Goal: Task Accomplishment & Management: Use online tool/utility

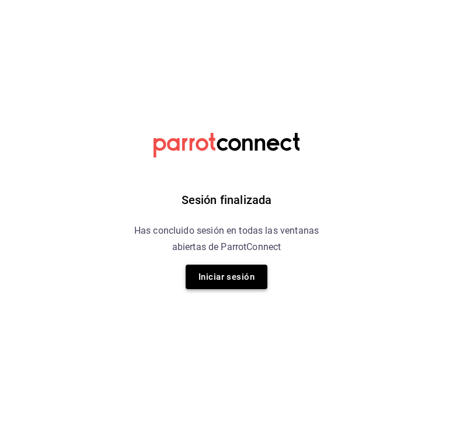
click at [211, 286] on button "Iniciar sesión" at bounding box center [226, 277] width 82 height 24
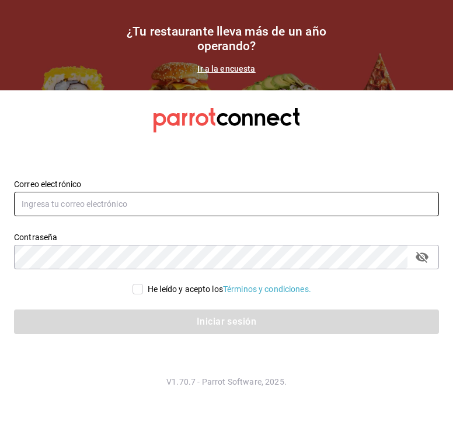
type input "celiavaz.vegetalia@gmail.com"
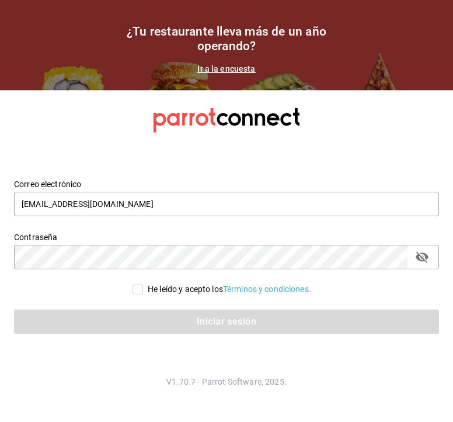
click at [143, 292] on span "He leído y acepto los Términos y condiciones." at bounding box center [227, 289] width 168 height 12
click at [142, 292] on input "He leído y acepto los Términos y condiciones." at bounding box center [137, 289] width 10 height 10
checkbox input "true"
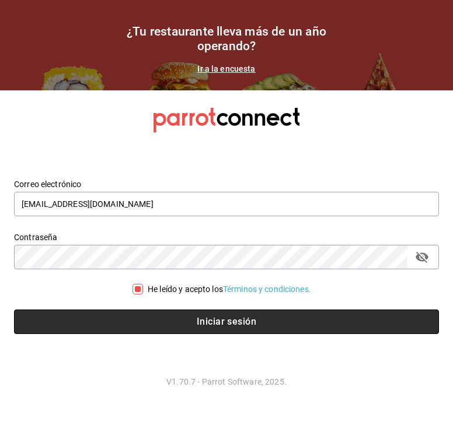
click at [189, 328] on button "Iniciar sesión" at bounding box center [226, 322] width 425 height 24
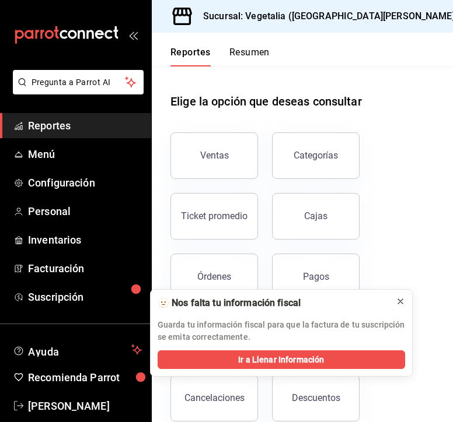
click at [401, 303] on icon at bounding box center [400, 301] width 5 height 5
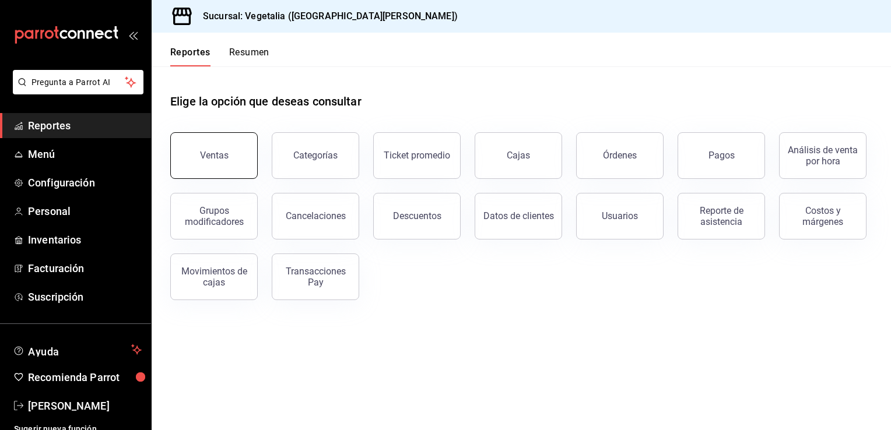
click at [213, 141] on button "Ventas" at bounding box center [213, 155] width 87 height 47
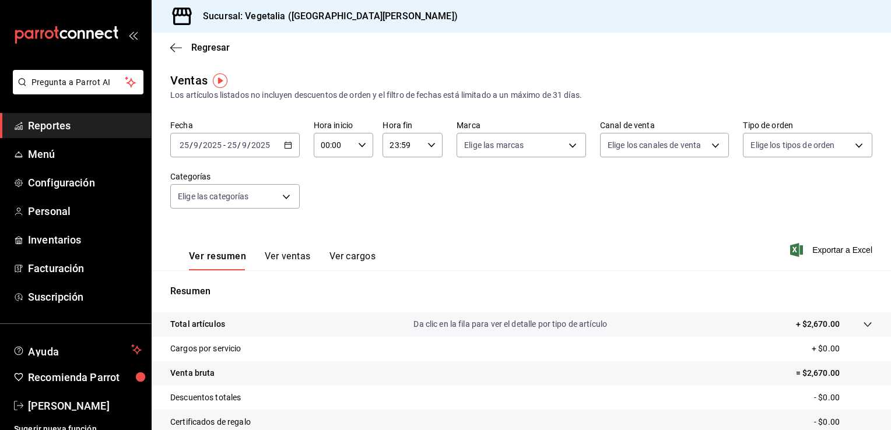
click at [286, 142] on icon "button" at bounding box center [288, 145] width 8 height 8
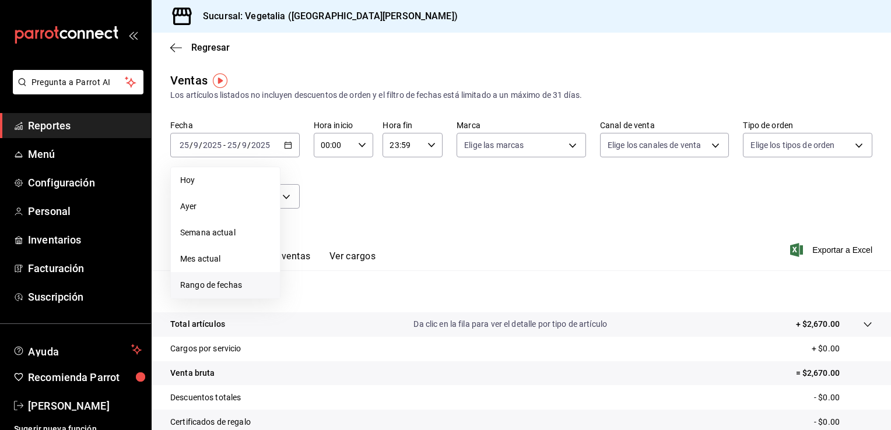
click at [235, 282] on span "Rango de fechas" at bounding box center [225, 285] width 90 height 12
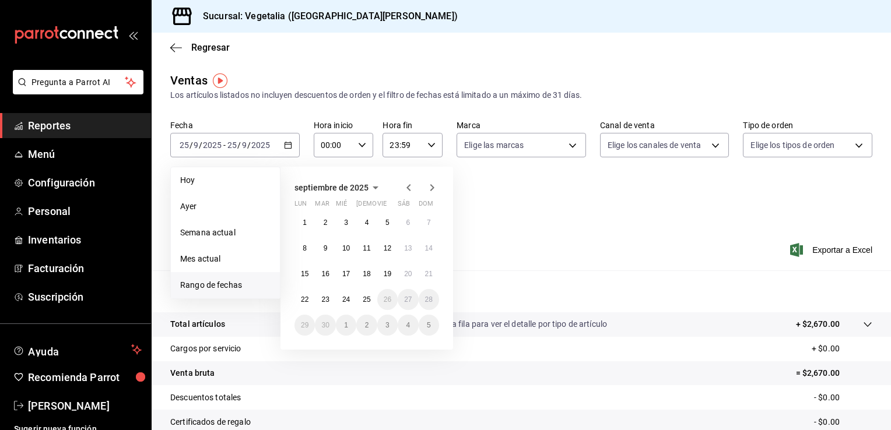
click at [406, 187] on icon "button" at bounding box center [409, 188] width 14 height 14
click at [378, 271] on button "15" at bounding box center [387, 274] width 20 height 21
click at [422, 327] on button "31" at bounding box center [429, 325] width 20 height 21
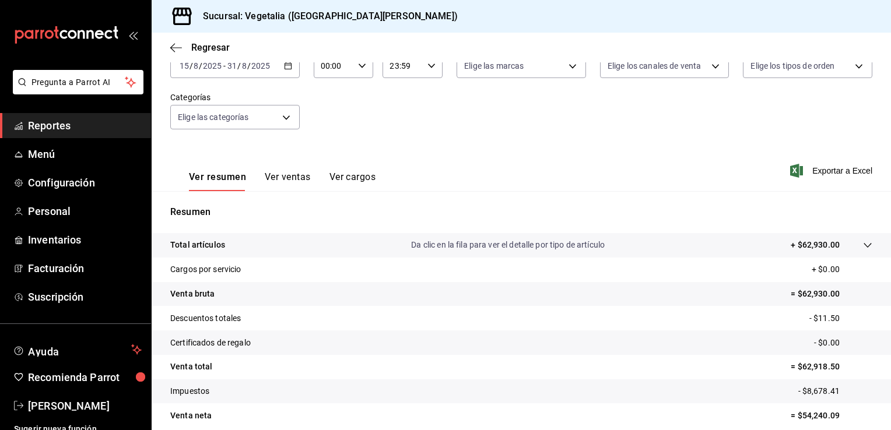
scroll to position [128, 0]
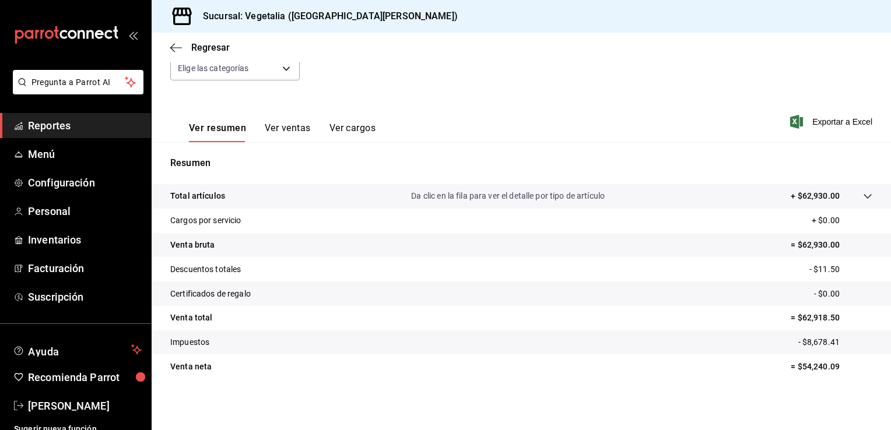
click at [452, 77] on div "Fecha 2025-08-15 15 / 8 / 2025 - 2025-08-31 31 / 8 / 2025 Hora inicio 00:00 Hor…" at bounding box center [521, 43] width 702 height 103
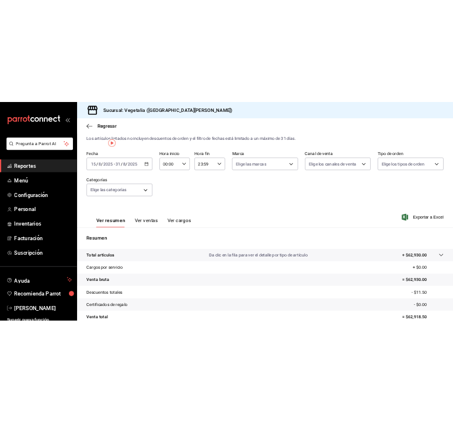
scroll to position [0, 0]
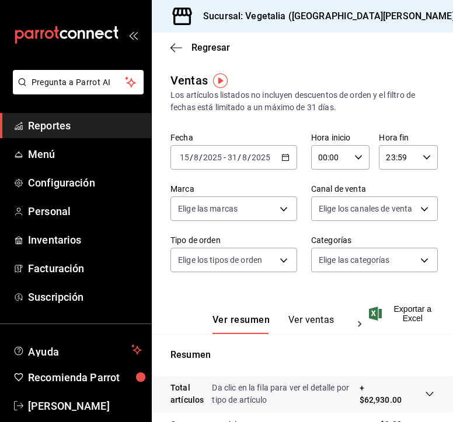
click at [392, 290] on div "Ver resumen Ver ventas Ver cargos Exportar a Excel" at bounding box center [302, 310] width 301 height 48
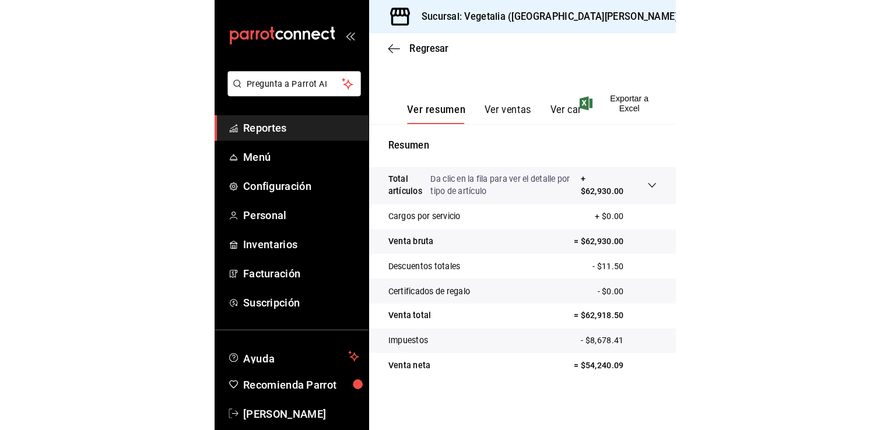
scroll to position [128, 0]
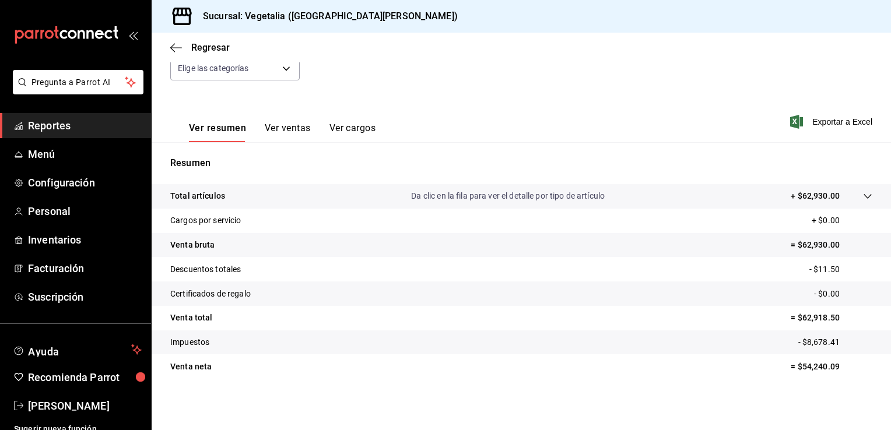
click at [174, 53] on div "Regresar" at bounding box center [522, 48] width 740 height 30
click at [171, 47] on icon "button" at bounding box center [172, 47] width 5 height 9
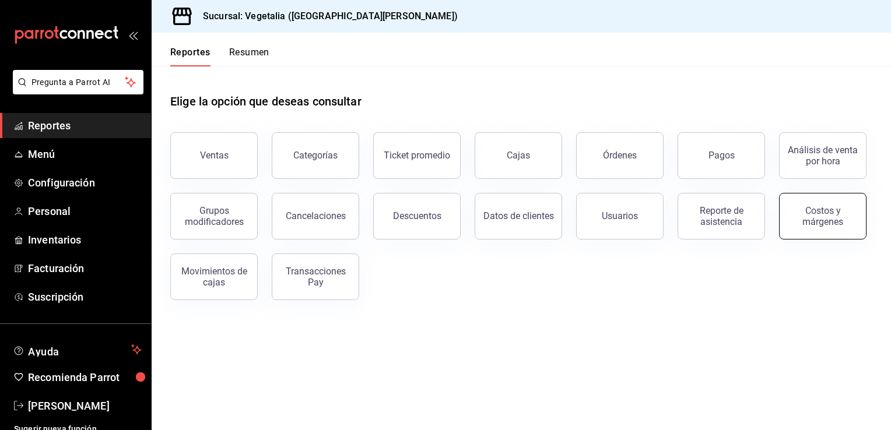
click at [452, 226] on div "Costos y márgenes" at bounding box center [823, 216] width 72 height 22
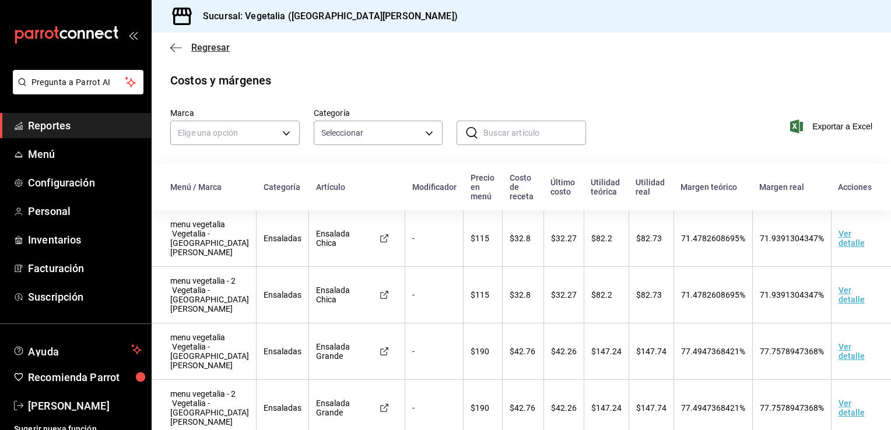
click at [175, 47] on icon "button" at bounding box center [176, 48] width 12 height 10
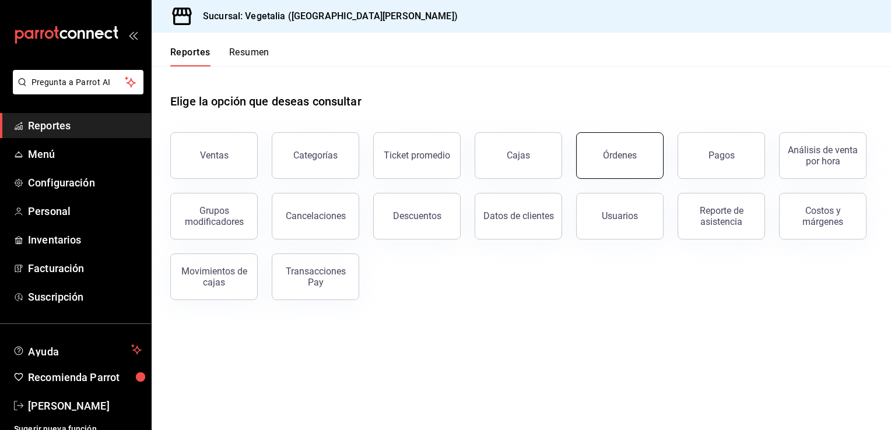
click at [452, 150] on button "Órdenes" at bounding box center [619, 155] width 87 height 47
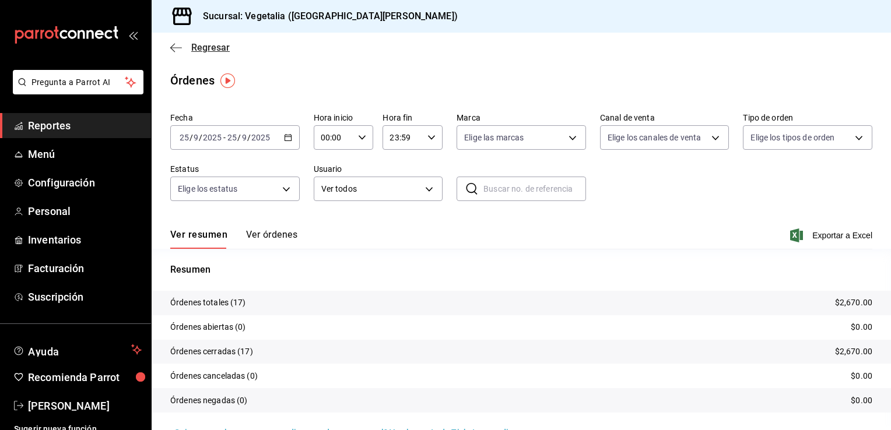
click at [177, 50] on icon "button" at bounding box center [176, 48] width 12 height 10
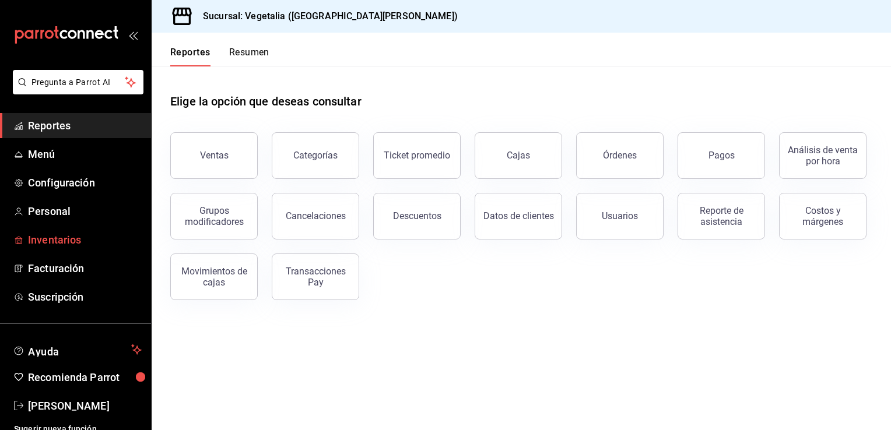
click at [38, 241] on span "Inventarios" at bounding box center [85, 240] width 114 height 16
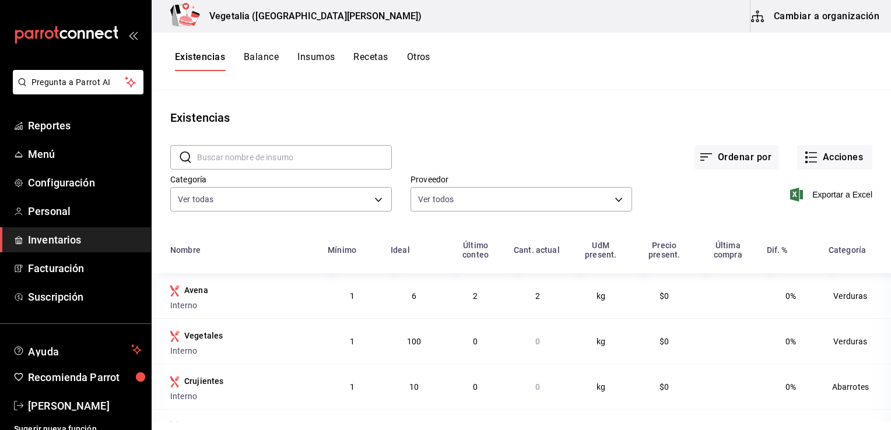
click at [412, 61] on button "Otros" at bounding box center [418, 61] width 23 height 20
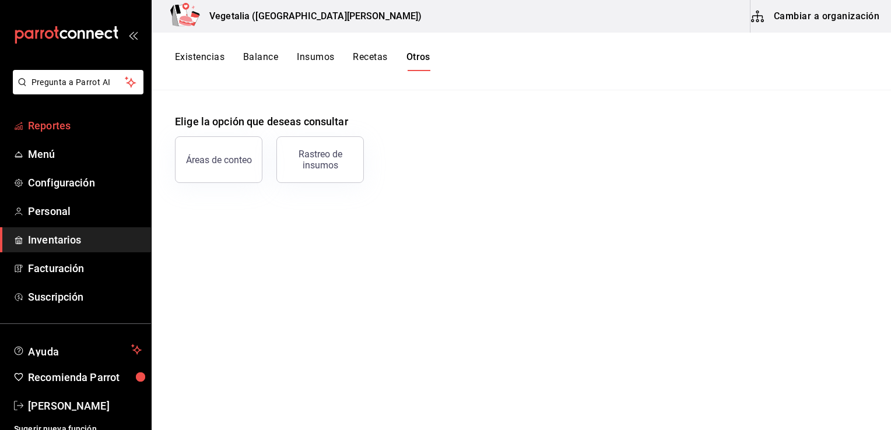
click at [50, 128] on span "Reportes" at bounding box center [85, 126] width 114 height 16
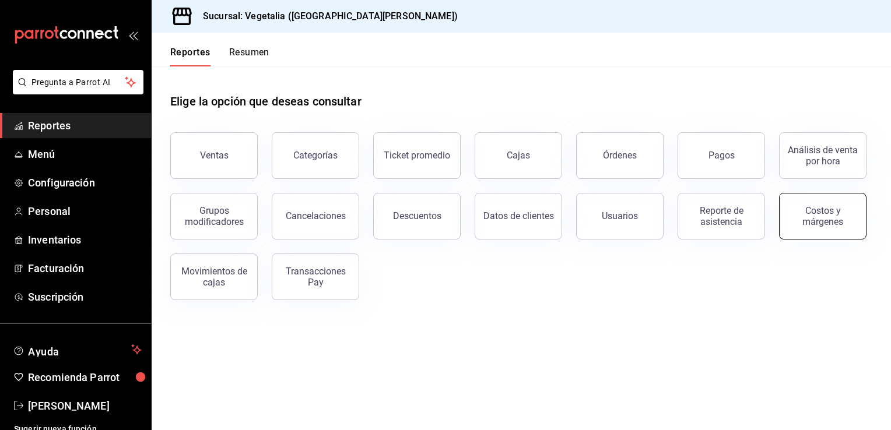
click at [452, 208] on div "Costos y márgenes" at bounding box center [823, 216] width 72 height 22
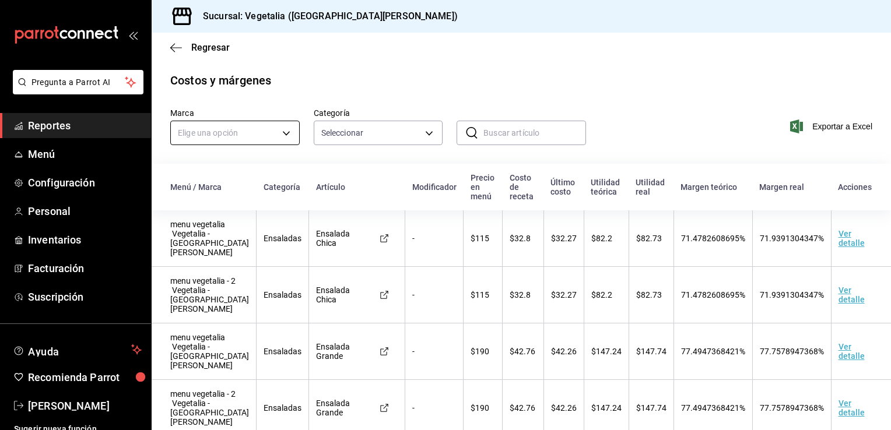
click at [286, 134] on body "Pregunta a Parrot AI Reportes Menú Configuración Personal Inventarios Facturaci…" at bounding box center [445, 215] width 891 height 430
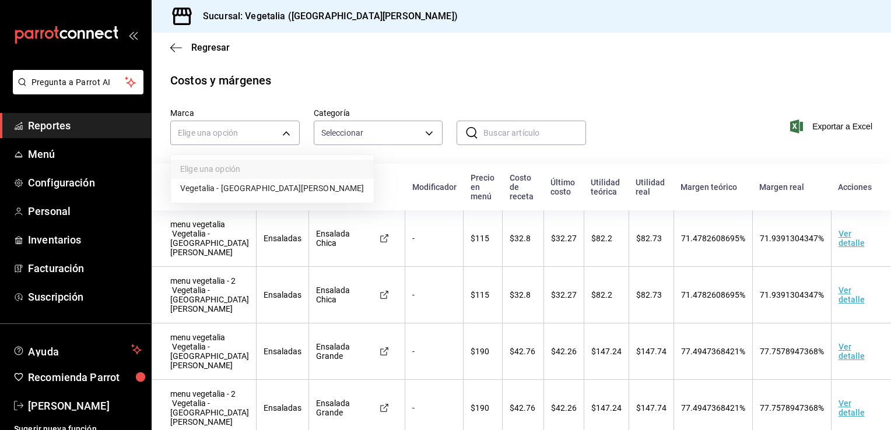
click at [282, 134] on div at bounding box center [445, 215] width 891 height 430
click at [282, 134] on body "Pregunta a Parrot AI Reportes Menú Configuración Personal Inventarios Facturaci…" at bounding box center [445, 215] width 891 height 430
click at [257, 192] on li "Vegetalia - Plaza San Diego" at bounding box center [272, 188] width 203 height 19
type input "6fc0fab6-dabb-47fd-aa86-78c547d42d02"
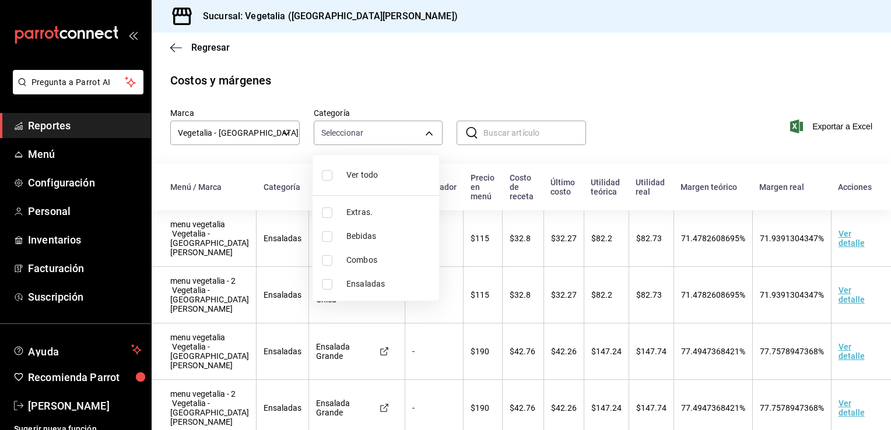
click at [338, 139] on body "Pregunta a Parrot AI Reportes Menú Configuración Personal Inventarios Facturaci…" at bounding box center [445, 215] width 891 height 430
click at [358, 73] on div at bounding box center [445, 215] width 891 height 430
click at [173, 51] on icon "button" at bounding box center [176, 48] width 12 height 10
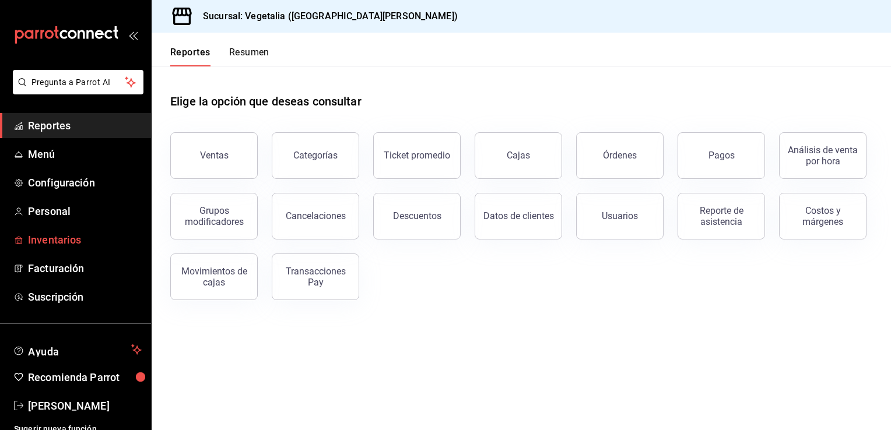
click at [37, 241] on span "Inventarios" at bounding box center [85, 240] width 114 height 16
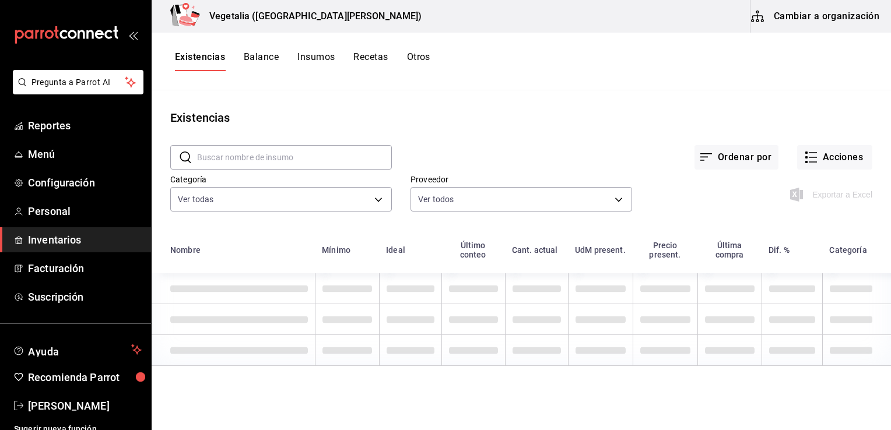
click at [296, 185] on div "Ver todas 3ba1e946-e704-4058-8a9b-240c56d6e15e,58135e77-e714-445b-ad25-12b3b5d6…" at bounding box center [281, 197] width 222 height 29
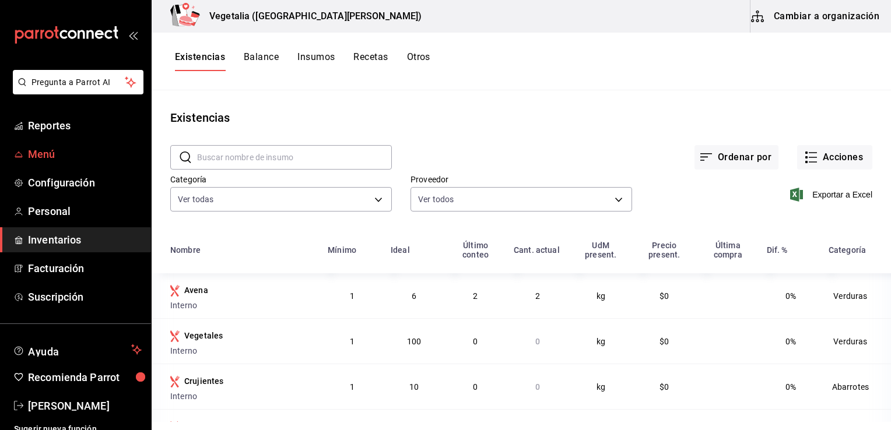
click at [30, 159] on span "Menú" at bounding box center [85, 154] width 114 height 16
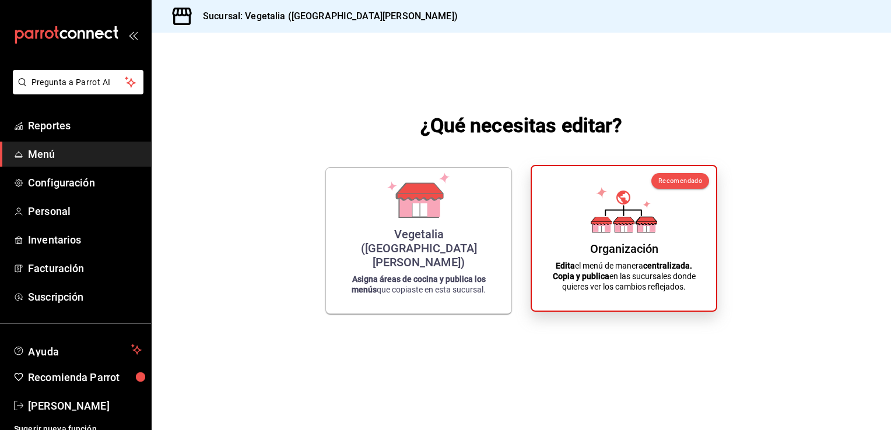
click at [452, 246] on div "Organización" at bounding box center [624, 249] width 68 height 14
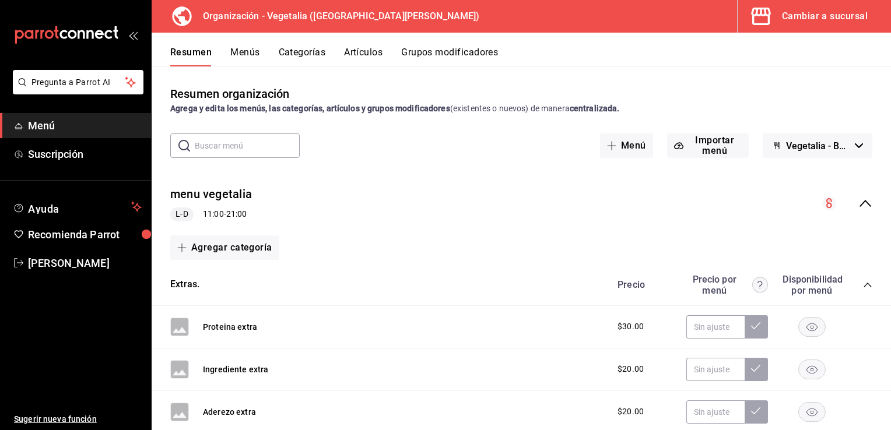
click at [452, 19] on div "Cambiar a sucursal" at bounding box center [825, 16] width 86 height 16
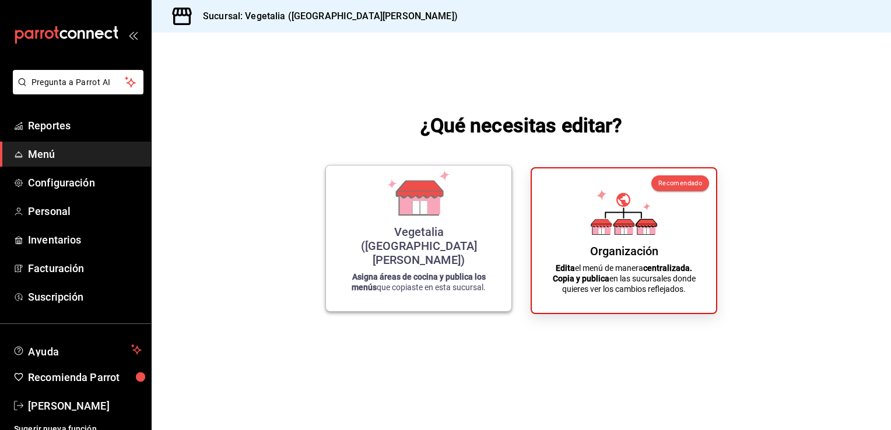
click at [450, 205] on icon at bounding box center [419, 192] width 66 height 45
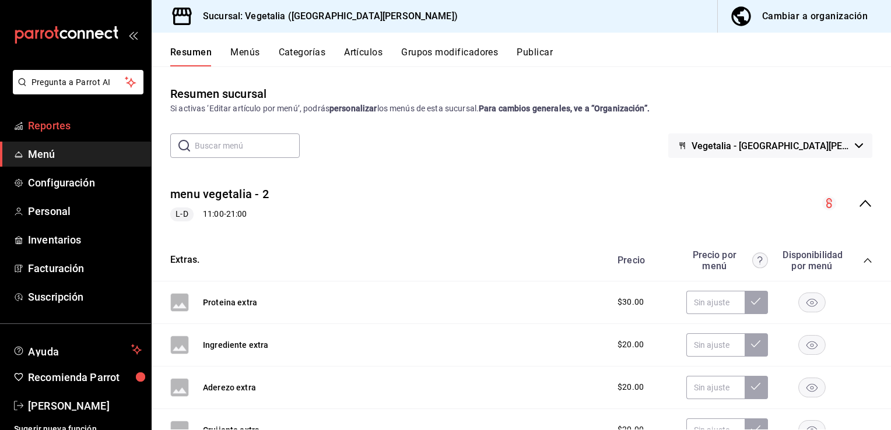
click at [78, 127] on span "Reportes" at bounding box center [85, 126] width 114 height 16
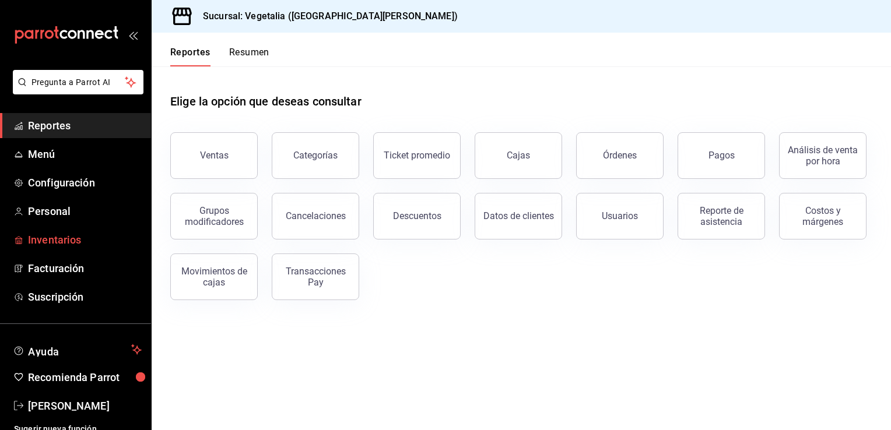
click at [75, 234] on span "Inventarios" at bounding box center [85, 240] width 114 height 16
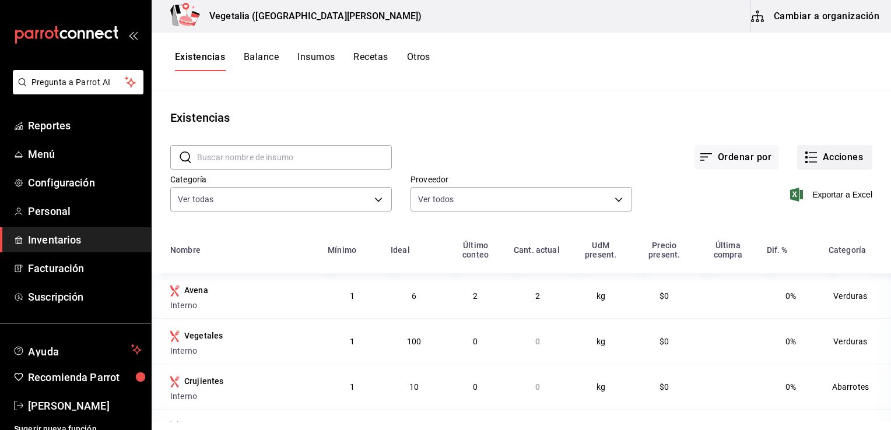
click at [452, 155] on button "Acciones" at bounding box center [834, 157] width 75 height 24
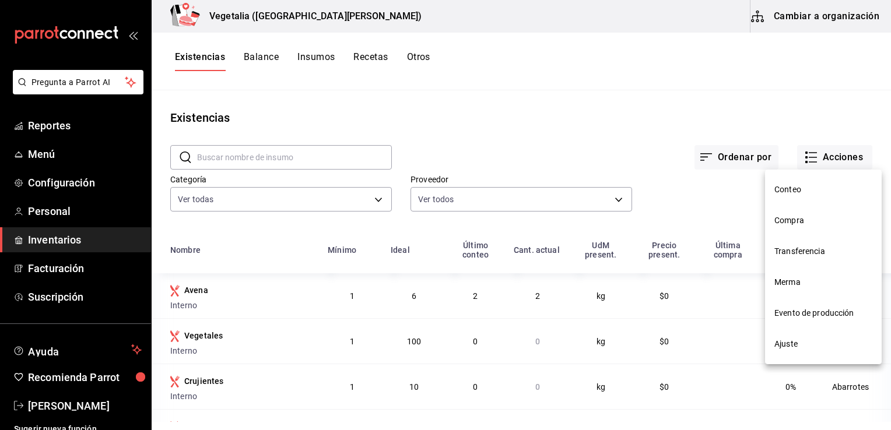
drag, startPoint x: 843, startPoint y: 155, endPoint x: 805, endPoint y: 180, distance: 45.9
click at [452, 180] on div "Conteo Compra Transferencia Merma Evento de producción Ajuste" at bounding box center [445, 215] width 891 height 430
click at [452, 186] on span "Conteo" at bounding box center [824, 190] width 98 height 12
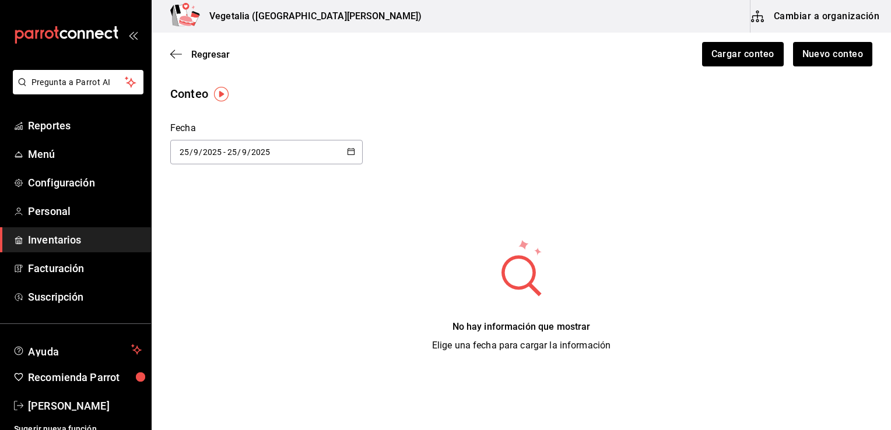
click at [352, 149] on \(Stroke\) "button" at bounding box center [351, 152] width 7 height 6
click at [207, 322] on li "Mes pasado" at bounding box center [225, 320] width 110 height 26
type input "2025-08-01"
type input "1"
type input "8"
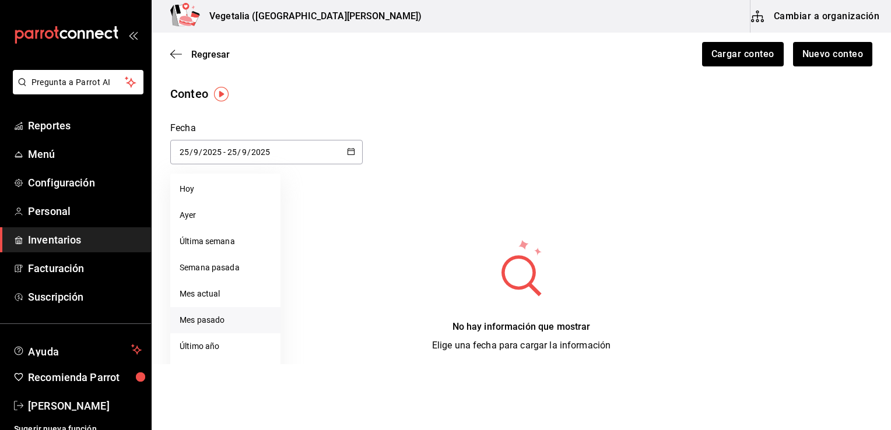
type input "2025-08-31"
type input "31"
type input "8"
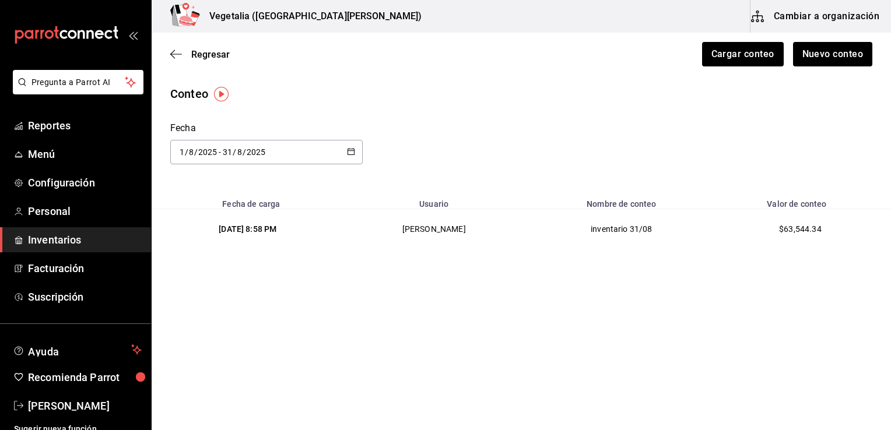
click at [452, 252] on main "Regresar Cargar conteo Nuevo conteo Conteo Fecha 2025-08-01 1 / 8 / 2025 - 2025…" at bounding box center [522, 150] width 740 height 235
click at [452, 230] on td "inventario 31/08" at bounding box center [621, 229] width 185 height 40
click at [346, 154] on div "2025-08-01 1 / 8 / 2025 - 2025-08-31 31 / 8 / 2025" at bounding box center [266, 152] width 192 height 24
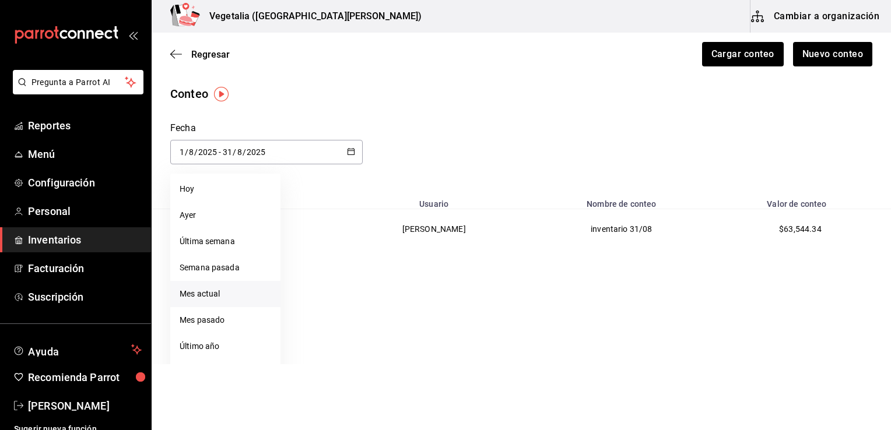
click at [201, 299] on li "Mes actual" at bounding box center [225, 294] width 110 height 26
type input "2025-09-01"
type input "9"
type input "2025-09-25"
type input "25"
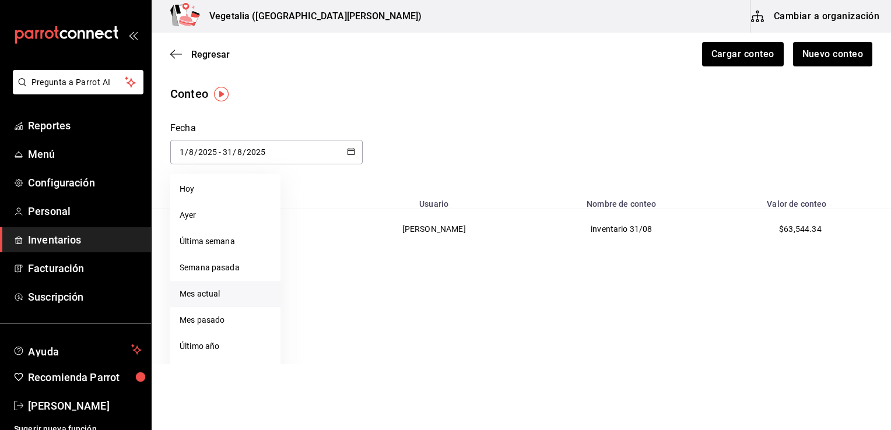
type input "9"
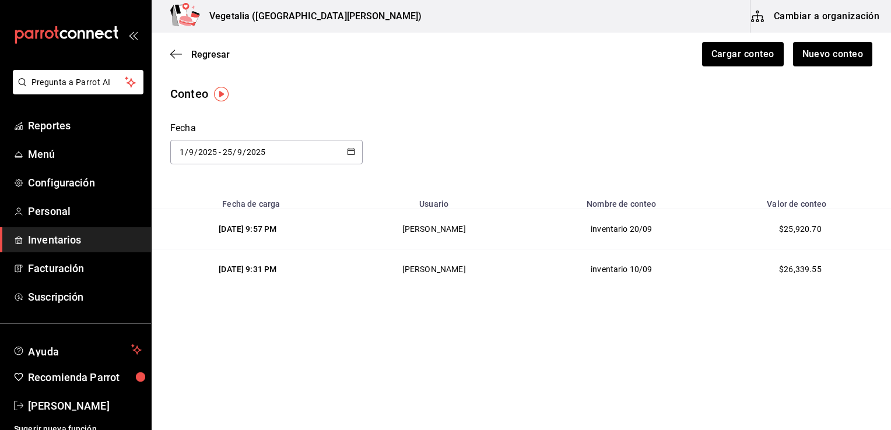
click at [353, 157] on div "2025-09-01 1 / 9 / 2025 - 2025-09-25 25 / 9 / 2025" at bounding box center [266, 152] width 192 height 24
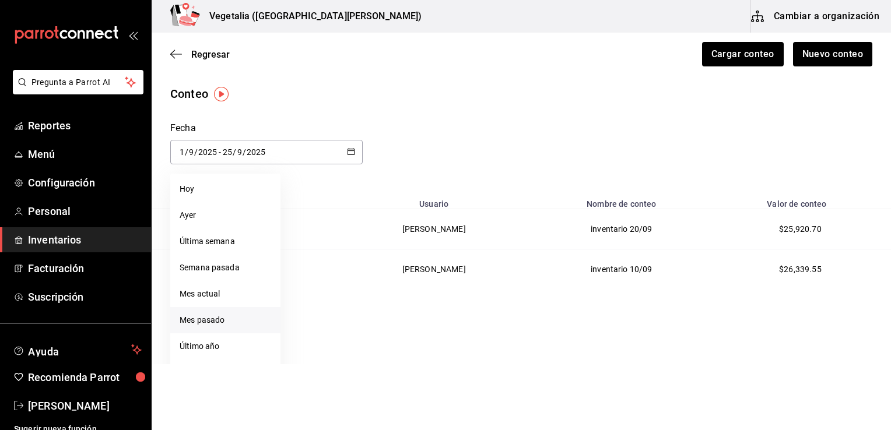
click at [207, 321] on li "Mes pasado" at bounding box center [225, 320] width 110 height 26
type input "2025-08-01"
type input "8"
type input "2025-08-31"
type input "31"
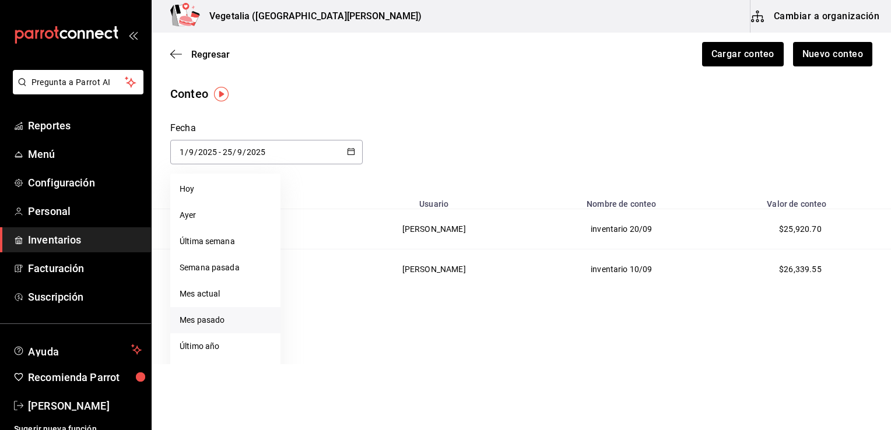
type input "8"
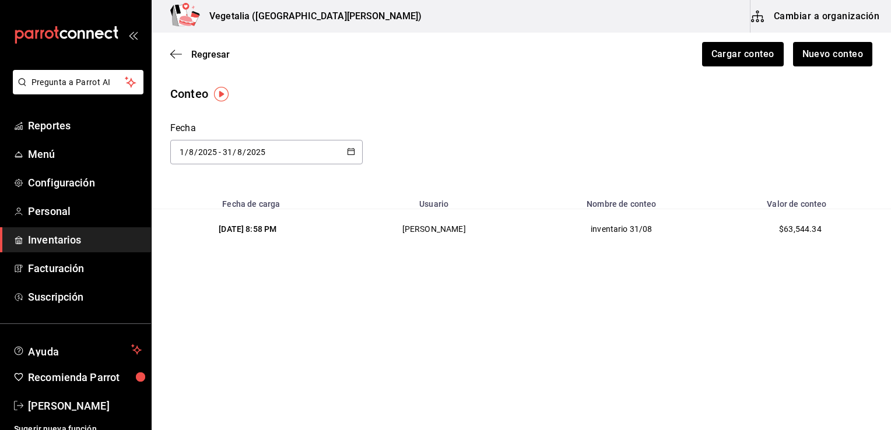
click at [452, 239] on td "inventario 31/08" at bounding box center [621, 229] width 185 height 40
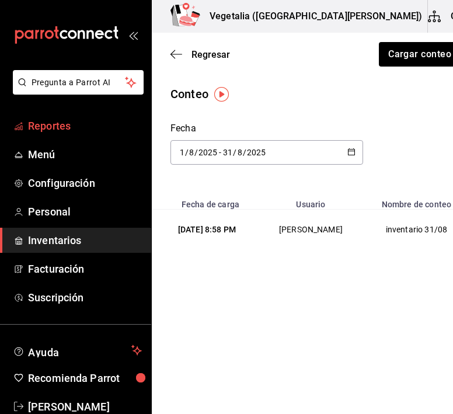
click at [47, 132] on span "Reportes" at bounding box center [85, 126] width 114 height 16
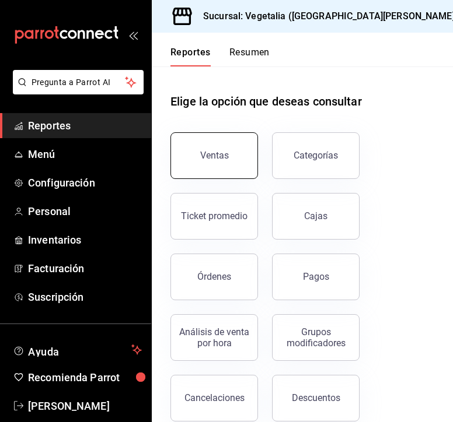
click at [185, 145] on button "Ventas" at bounding box center [213, 155] width 87 height 47
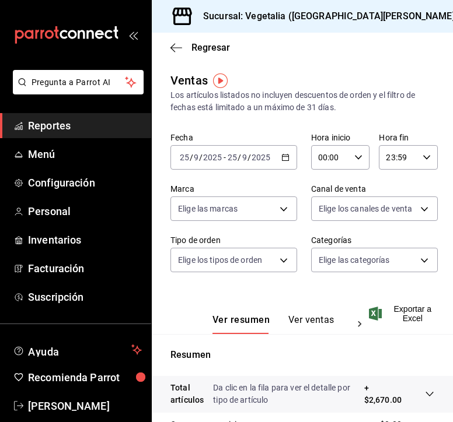
click at [191, 156] on span "/" at bounding box center [191, 157] width 3 height 9
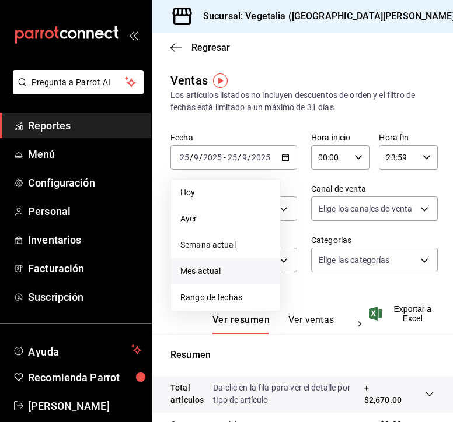
click at [192, 265] on span "Mes actual" at bounding box center [225, 271] width 90 height 12
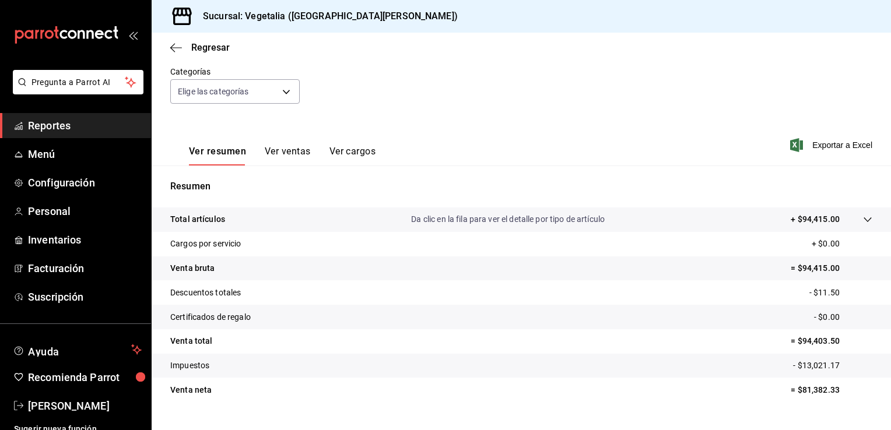
scroll to position [104, 0]
